Goal: Transaction & Acquisition: Purchase product/service

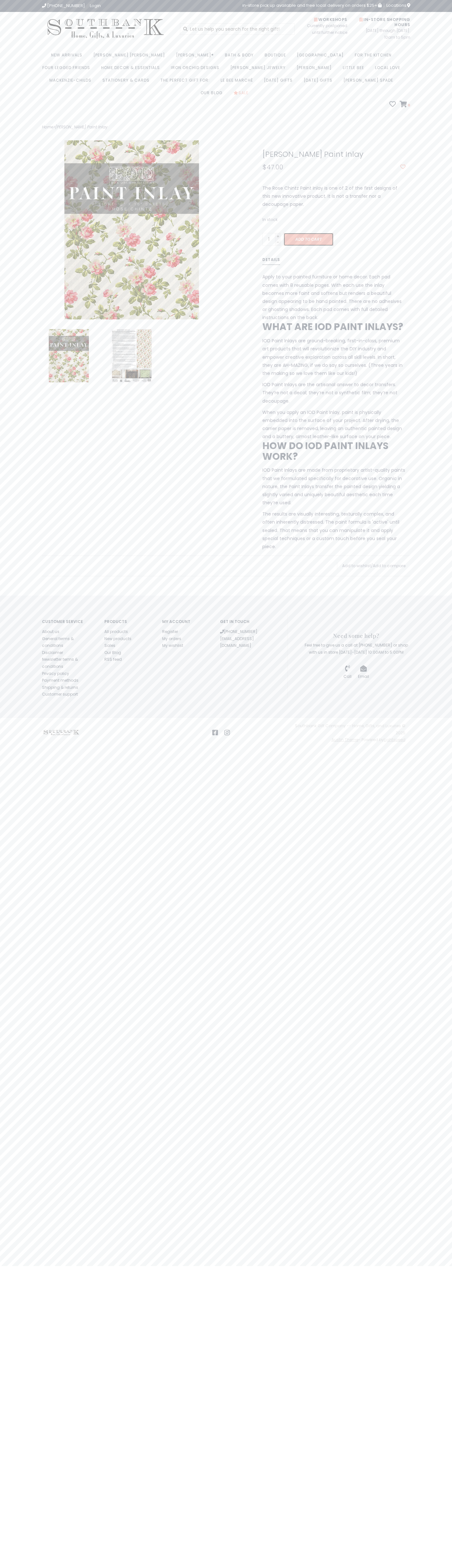
click at [295, 242] on span "Add to cart" at bounding box center [308, 239] width 26 height 5
click at [400, 108] on icon at bounding box center [403, 104] width 7 height 7
